Goal: Find specific page/section: Find specific page/section

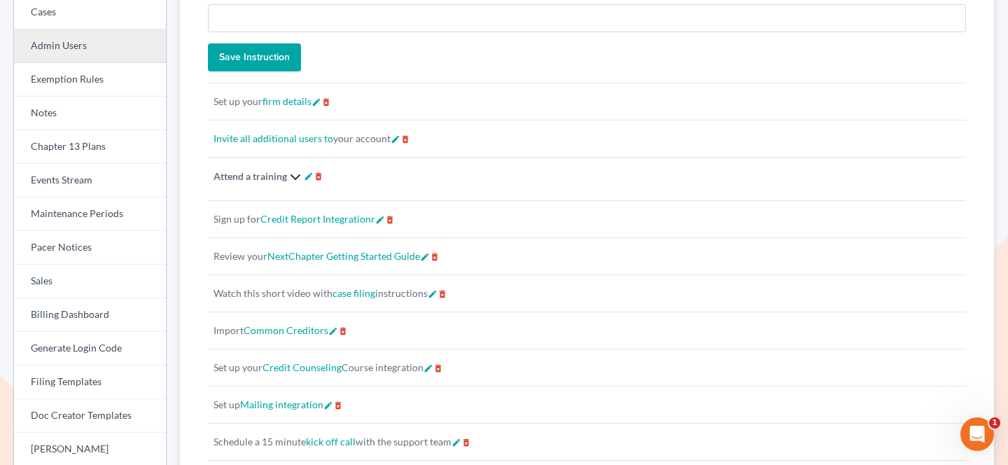
click at [76, 46] on link "Admin Users" at bounding box center [90, 46] width 152 height 34
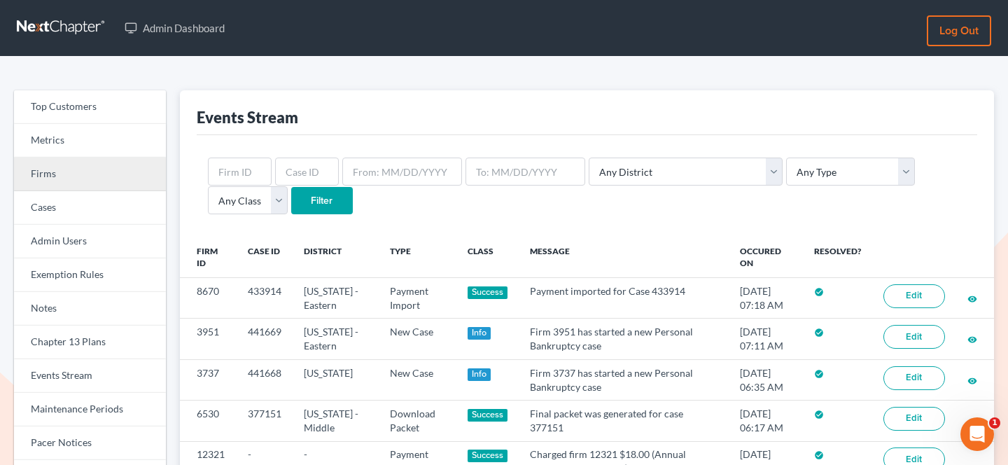
click at [109, 180] on link "Firms" at bounding box center [90, 175] width 152 height 34
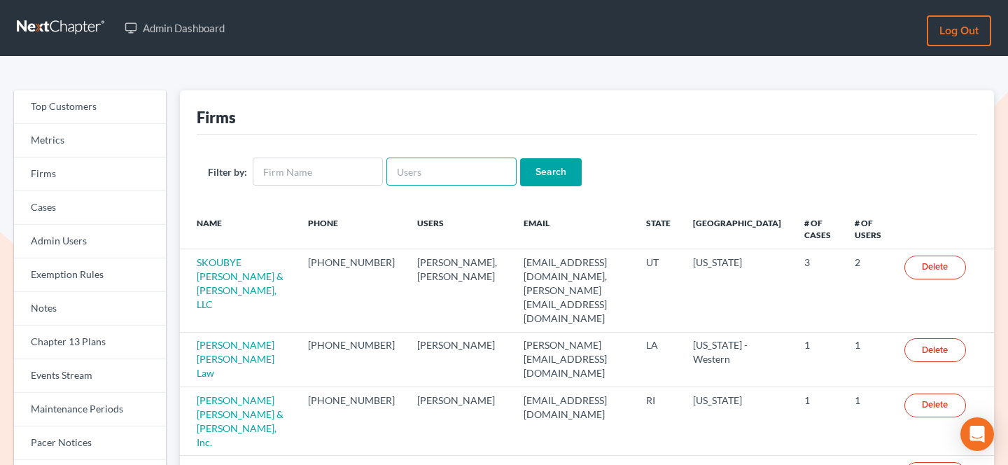
click at [404, 169] on input "text" at bounding box center [451, 172] width 130 height 28
paste input "[EMAIL_ADDRESS][DOMAIN_NAME]"
type input "[EMAIL_ADDRESS][DOMAIN_NAME]"
click at [520, 158] on input "Search" at bounding box center [551, 172] width 62 height 28
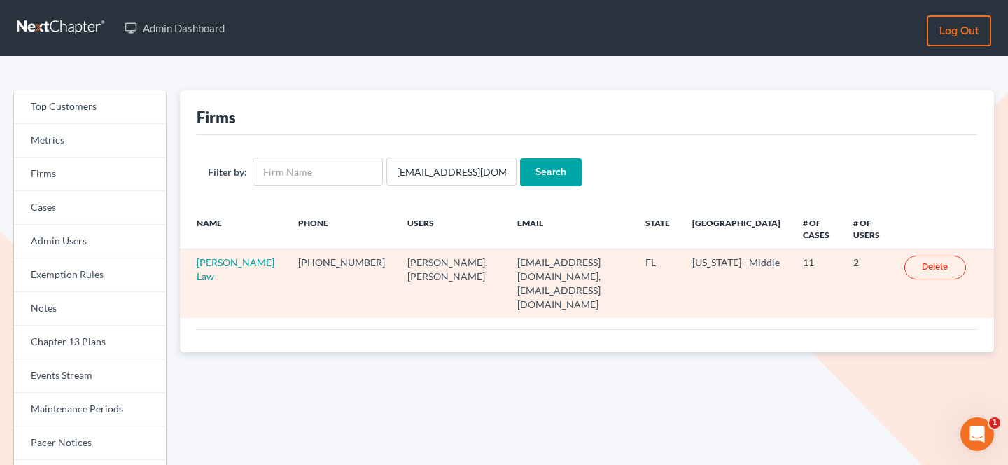
click at [241, 268] on td "Z. Hernandez Law" at bounding box center [234, 283] width 108 height 69
click at [241, 265] on link "Z. Hernandez Law" at bounding box center [236, 269] width 78 height 26
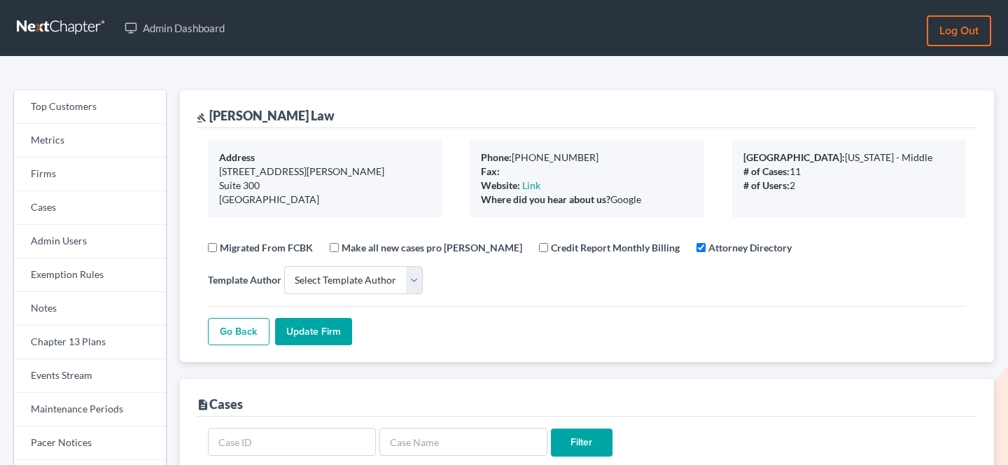
select select
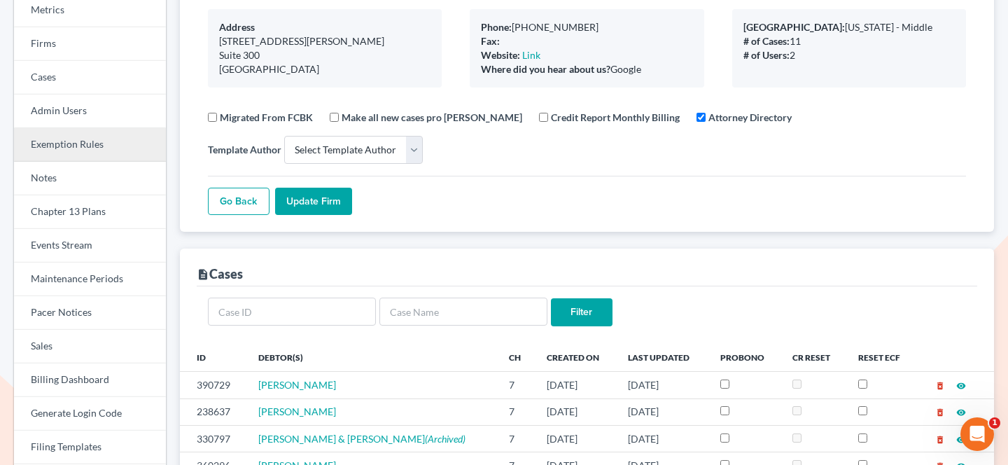
scroll to position [136, 0]
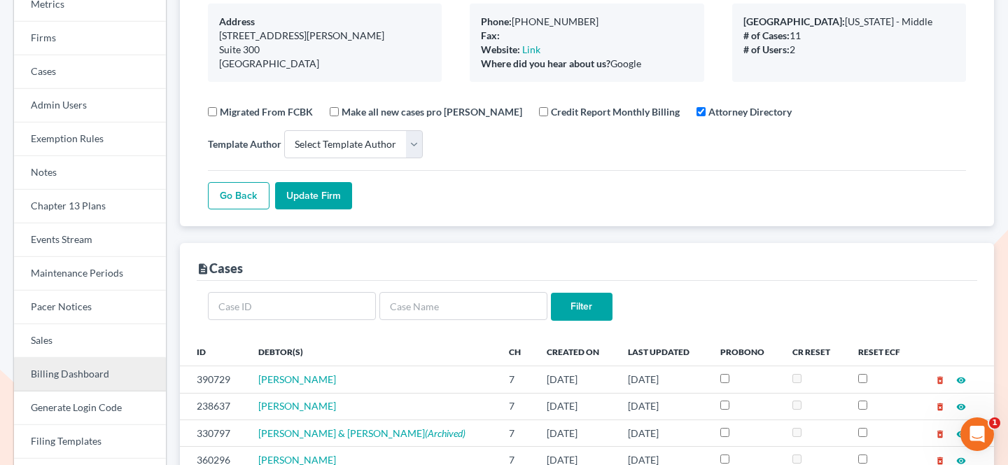
click at [83, 363] on link "Billing Dashboard" at bounding box center [90, 375] width 152 height 34
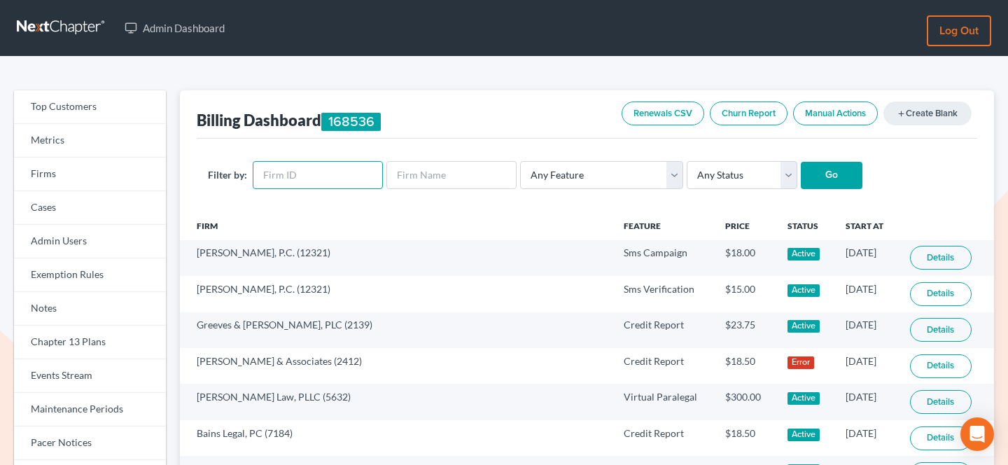
click at [313, 174] on input "text" at bounding box center [318, 175] width 130 height 28
paste input "9343"
type input "9343"
click at [801, 162] on input "Go" at bounding box center [832, 176] width 62 height 28
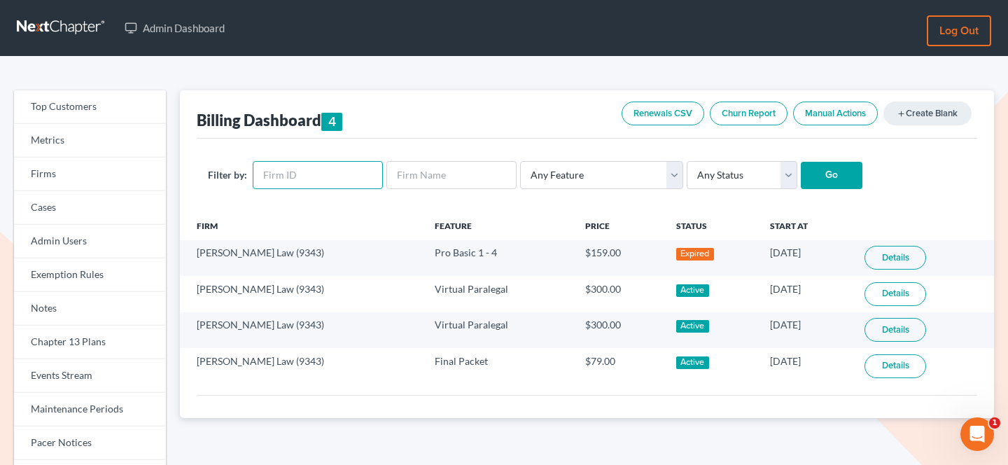
click at [293, 168] on input "text" at bounding box center [318, 175] width 130 height 28
paste input "12321"
type input "12321"
click at [801, 162] on input "Go" at bounding box center [832, 176] width 62 height 28
